Goal: Task Accomplishment & Management: Manage account settings

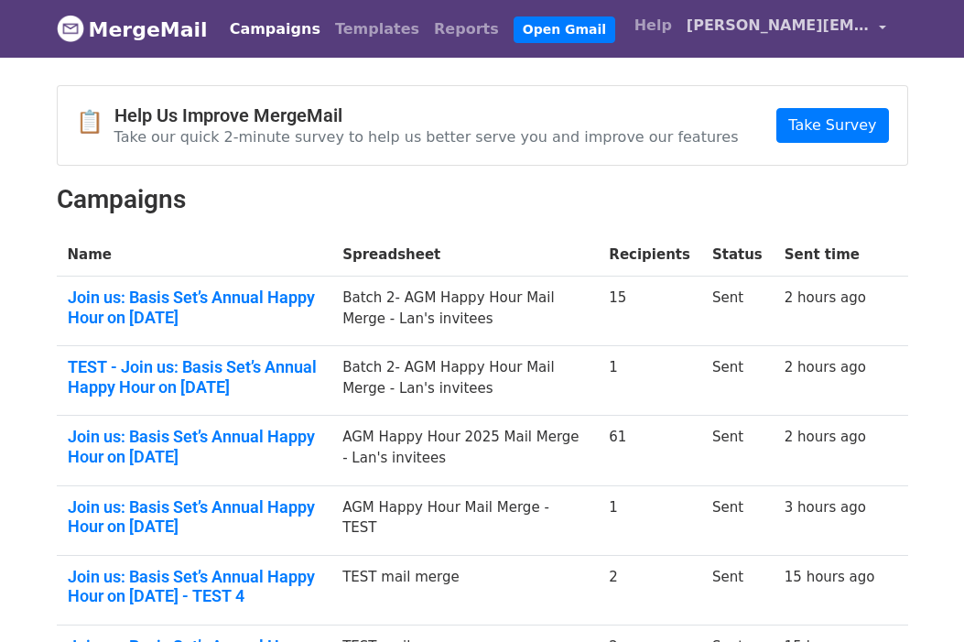
click at [826, 29] on span "[PERSON_NAME][EMAIL_ADDRESS][DOMAIN_NAME]" at bounding box center [777, 26] width 183 height 22
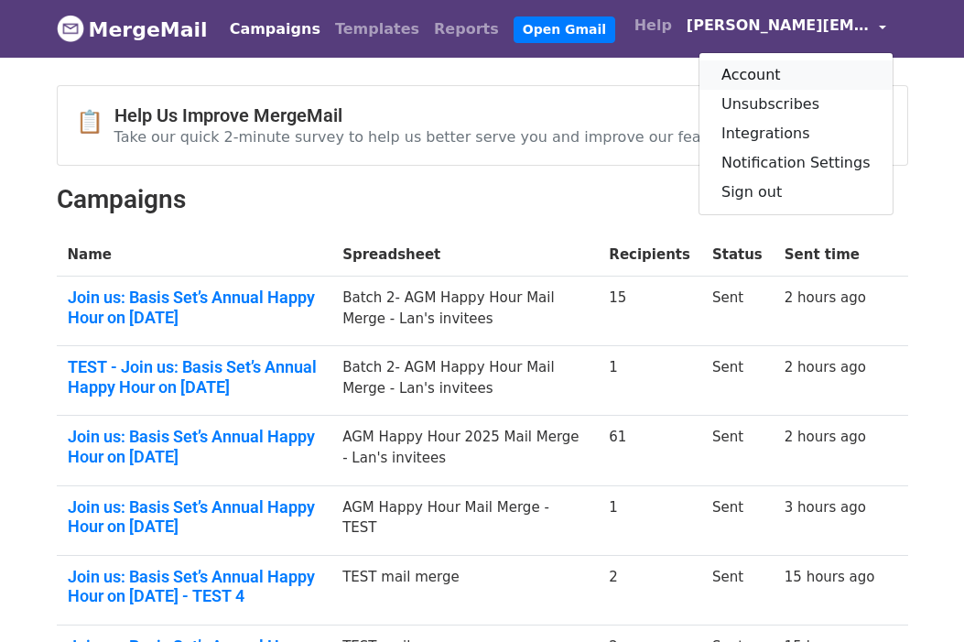
click at [765, 71] on link "Account" at bounding box center [795, 74] width 193 height 29
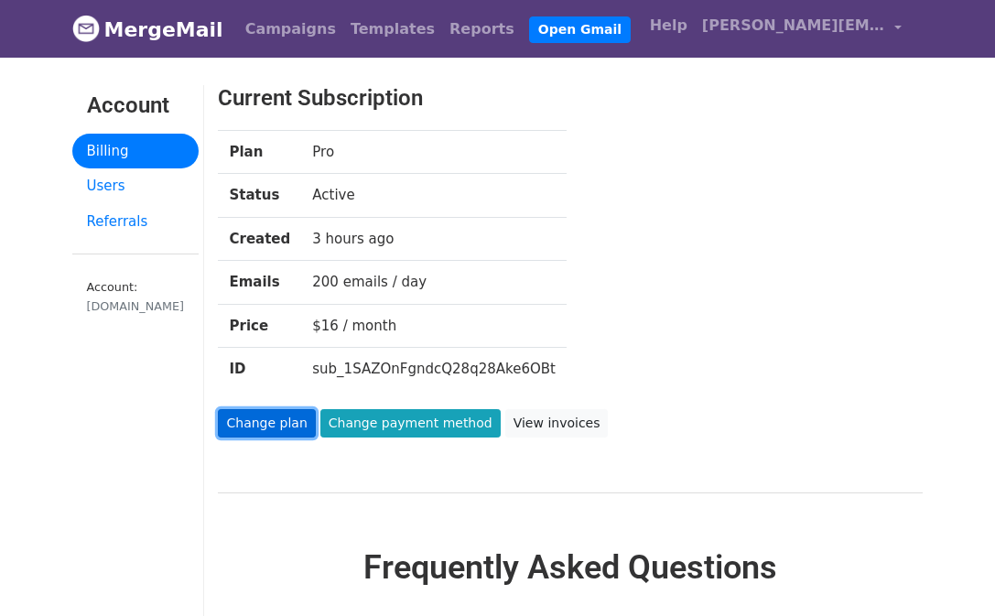
click at [261, 429] on link "Change plan" at bounding box center [266, 423] width 97 height 28
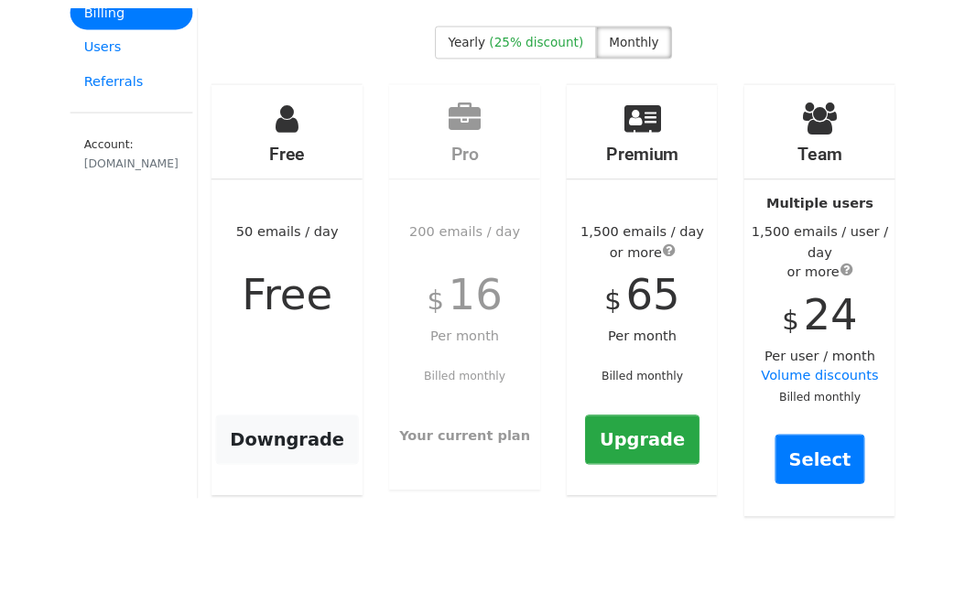
scroll to position [145, 0]
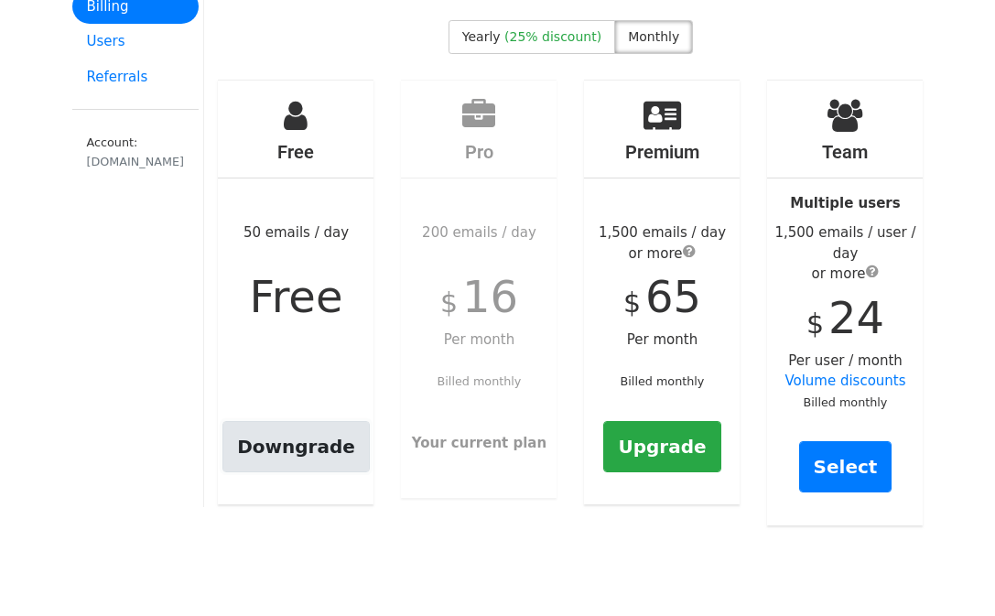
click at [291, 449] on link "Downgrade" at bounding box center [295, 446] width 147 height 51
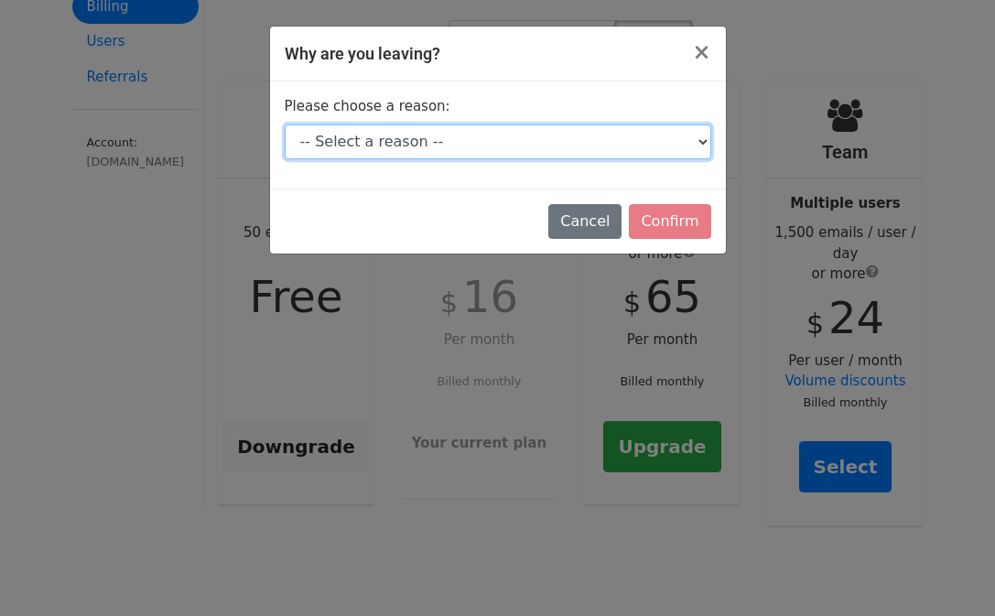
click at [435, 137] on select "-- Select a reason -- I don't send enough emails It's too expensive I had a tec…" at bounding box center [498, 141] width 427 height 35
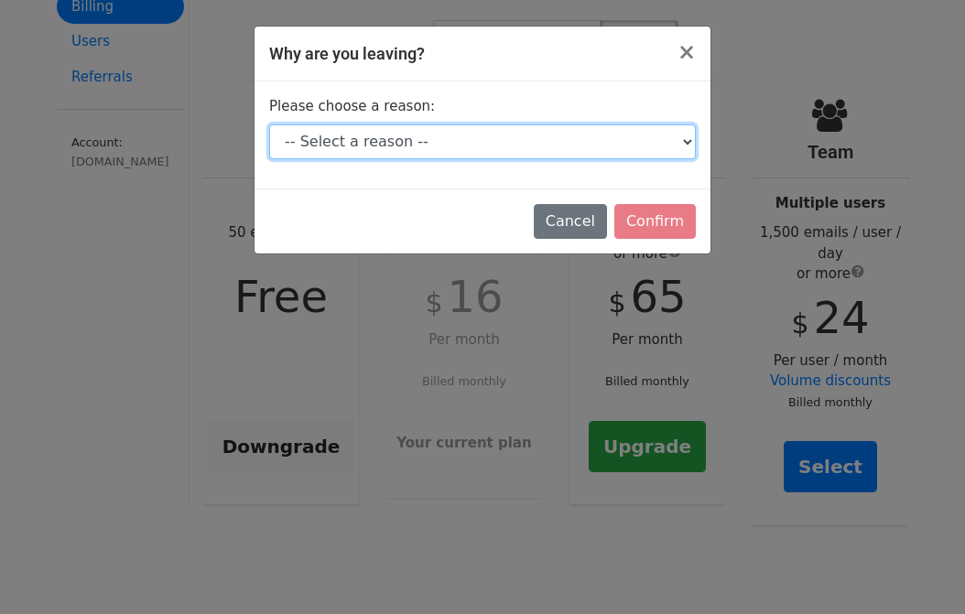
click at [362, 143] on select "-- Select a reason -- I don't send enough emails It's too expensive I had a tec…" at bounding box center [482, 141] width 427 height 35
select select "It's too expensive"
click at [269, 124] on select "-- Select a reason -- I don't send enough emails It's too expensive I had a tec…" at bounding box center [482, 141] width 427 height 35
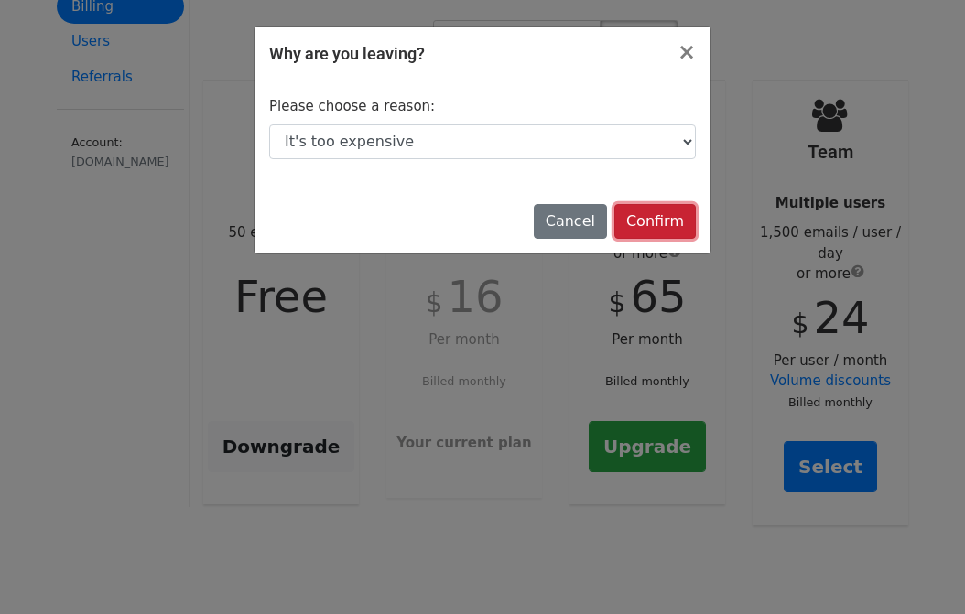
click at [674, 222] on input "Confirm" at bounding box center [654, 221] width 81 height 35
